Goal: Understand process/instructions

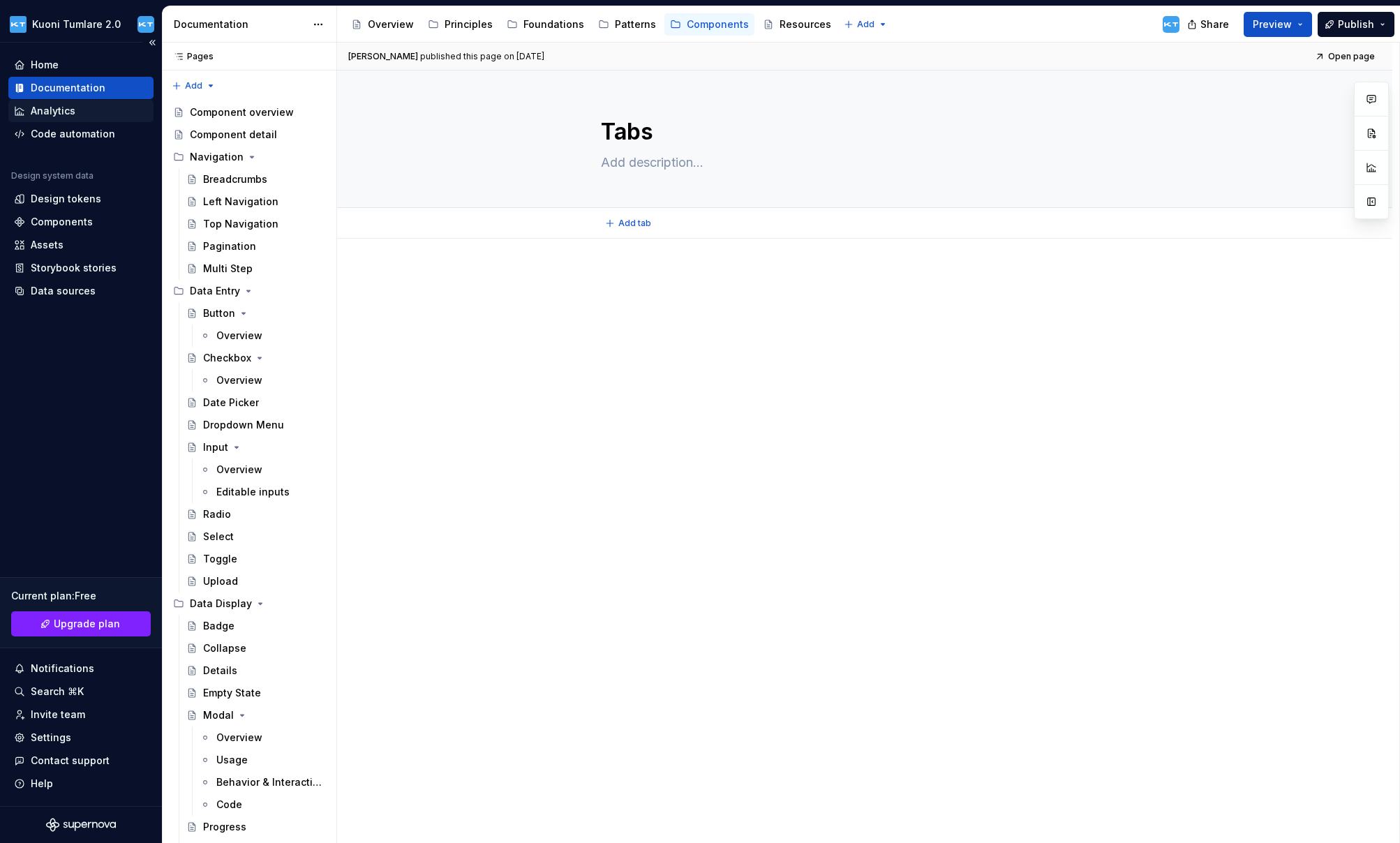
type textarea "*"
click at [75, 134] on div "Code automation" at bounding box center [73, 134] width 84 height 14
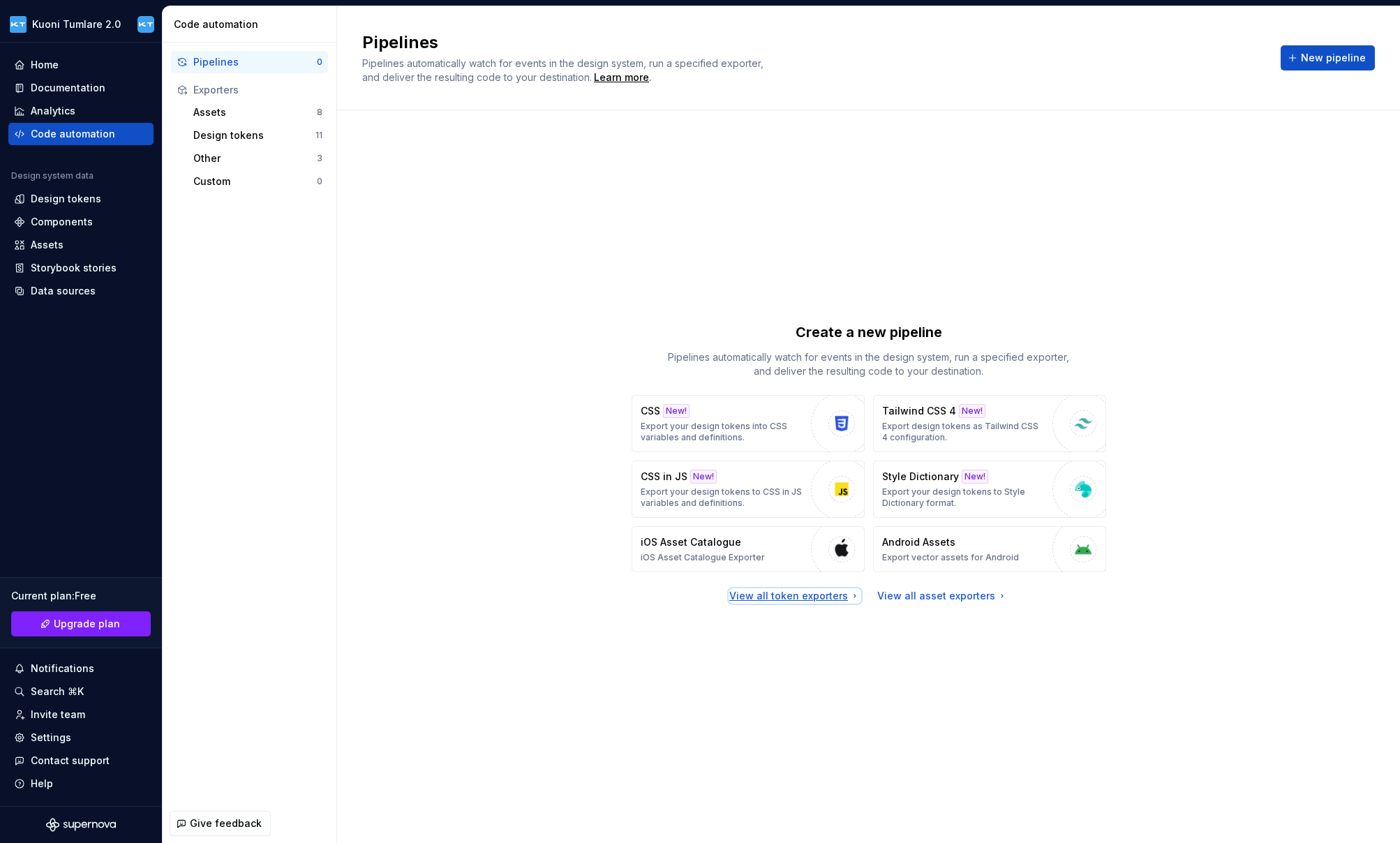
click at [828, 595] on div "View all token exporters" at bounding box center [794, 596] width 131 height 14
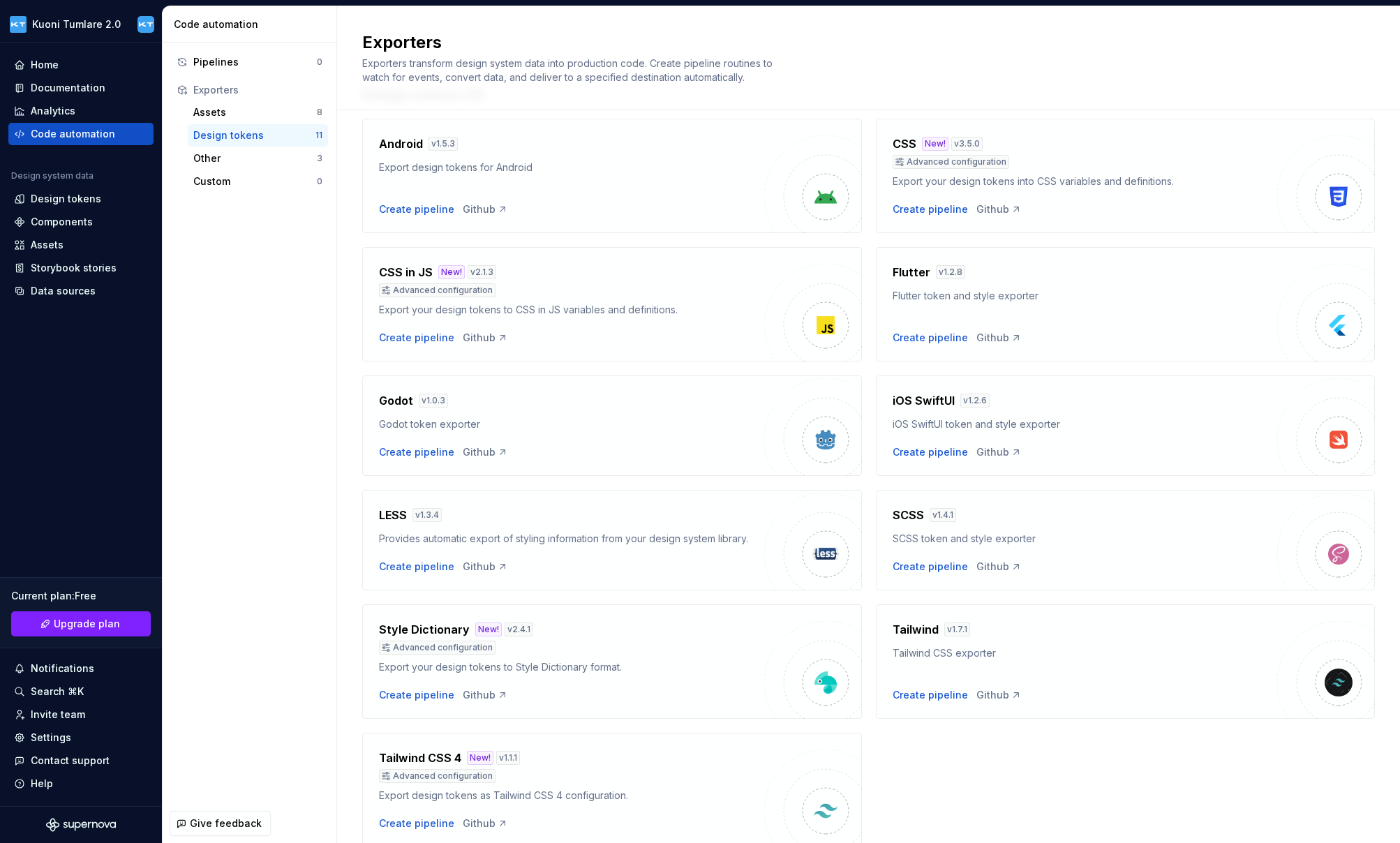
scroll to position [107, 0]
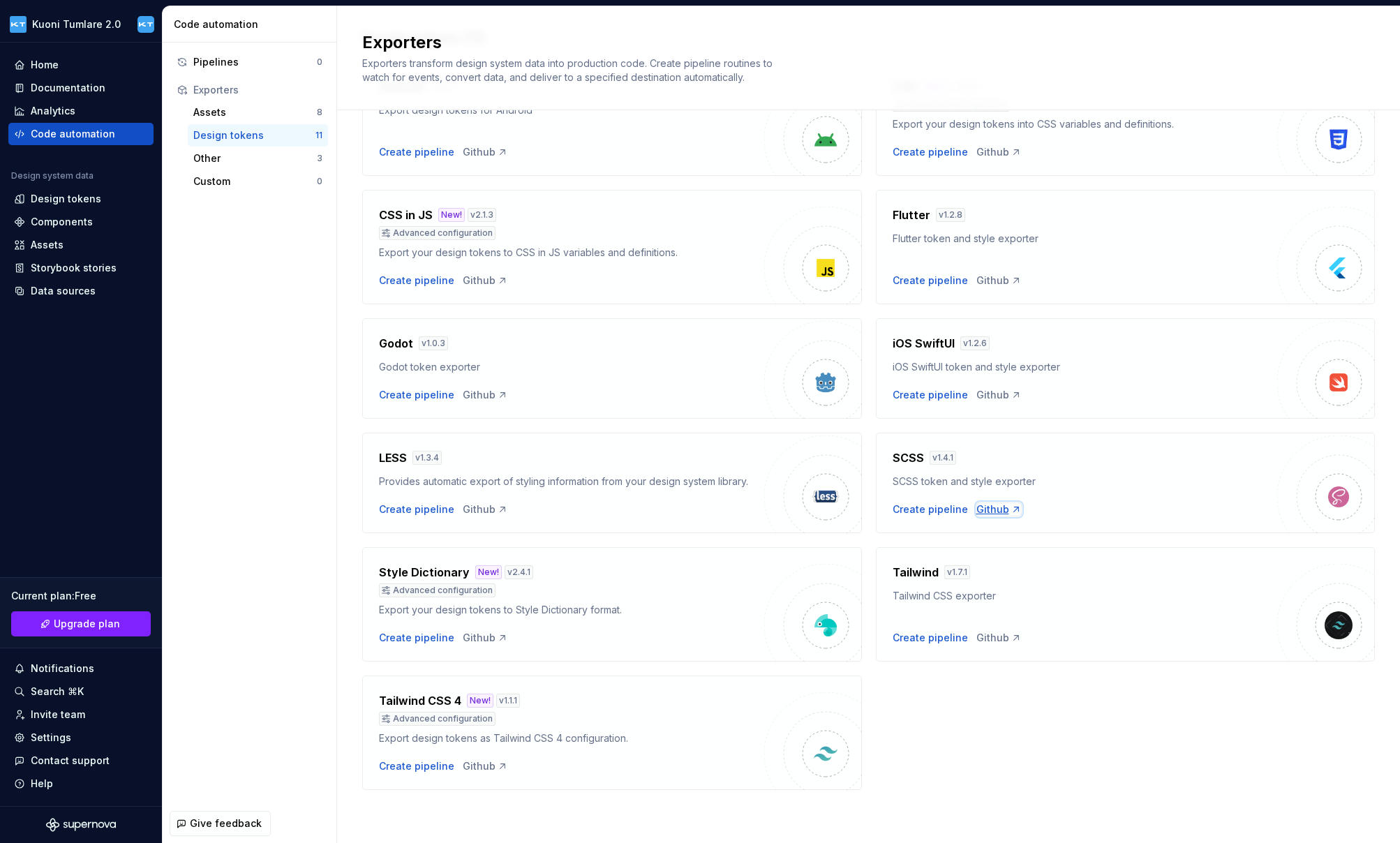
click at [977, 509] on div "Github" at bounding box center [998, 509] width 45 height 14
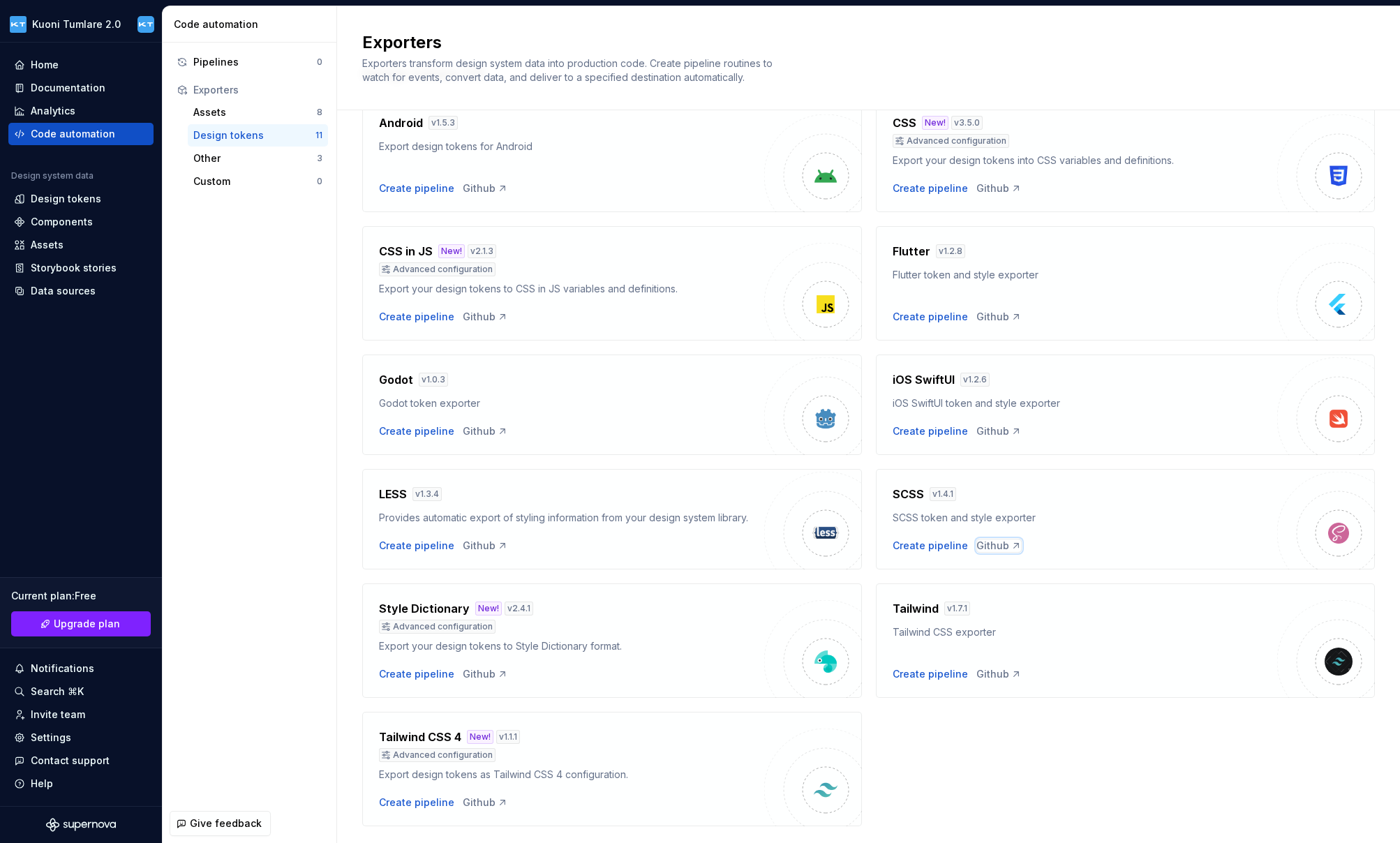
scroll to position [0, 0]
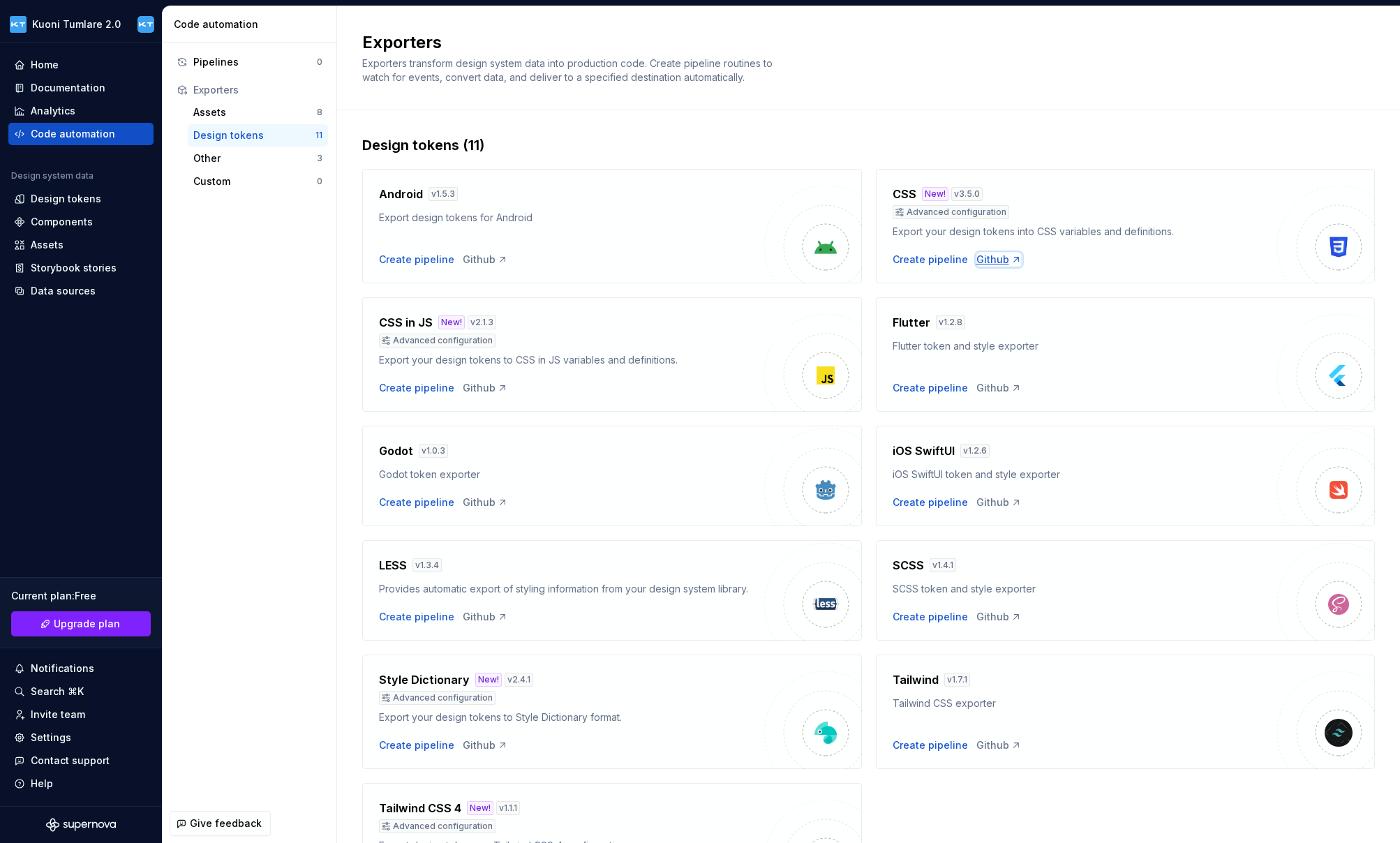
click at [983, 263] on div "Github" at bounding box center [998, 259] width 45 height 14
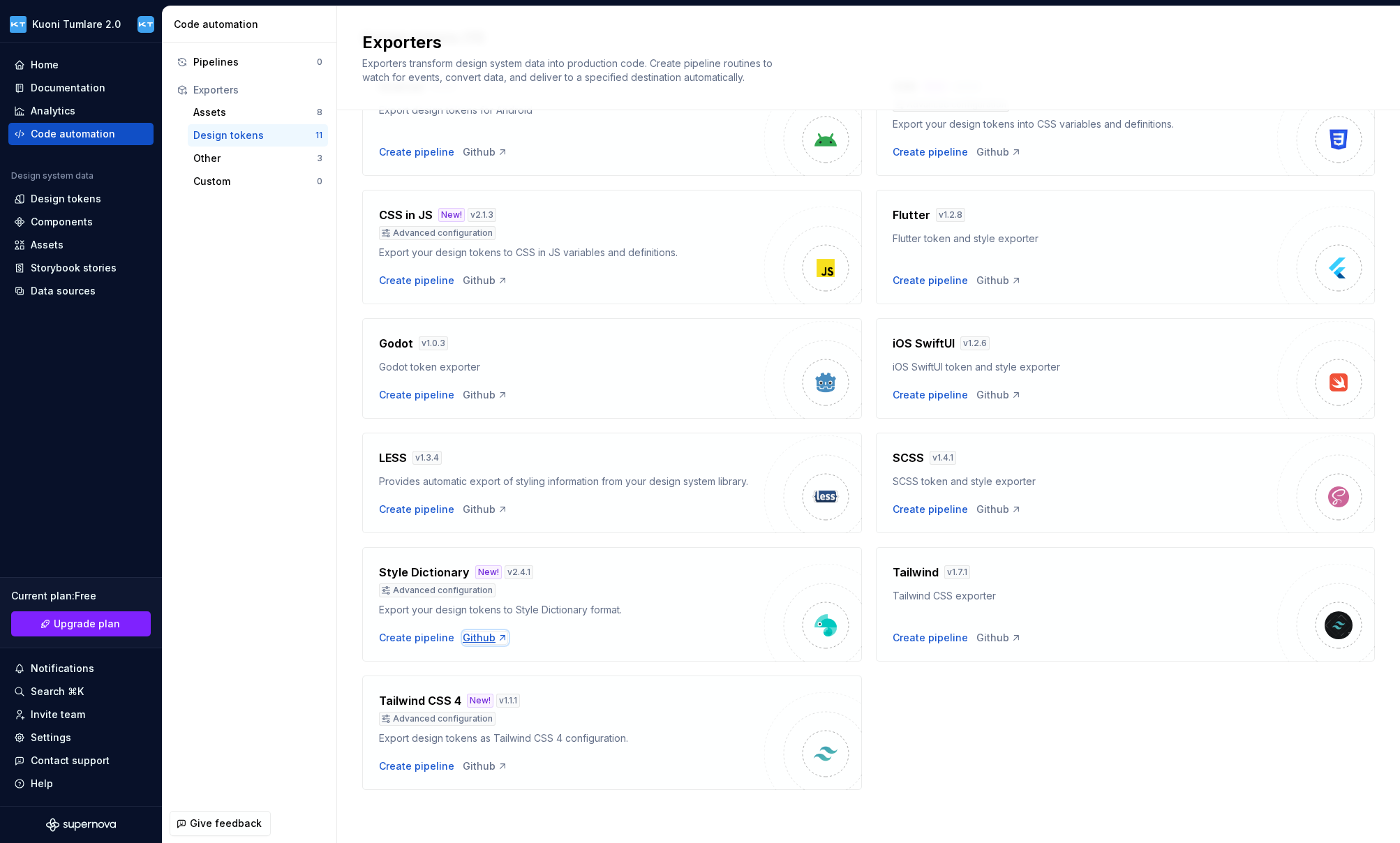
click at [479, 637] on div "Github" at bounding box center [485, 637] width 45 height 14
